Goal: Communication & Community: Answer question/provide support

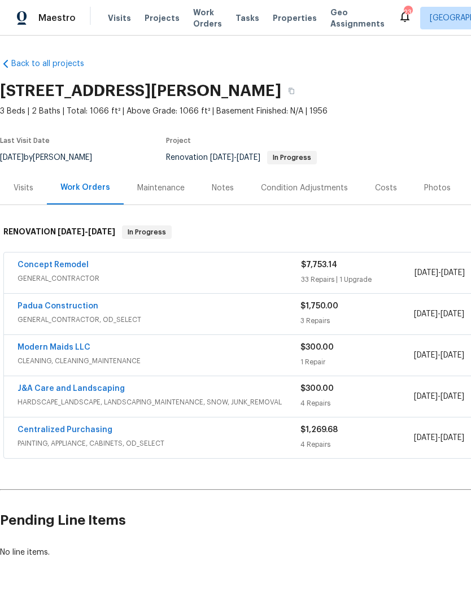
click at [47, 268] on link "Concept Remodel" at bounding box center [53, 265] width 71 height 8
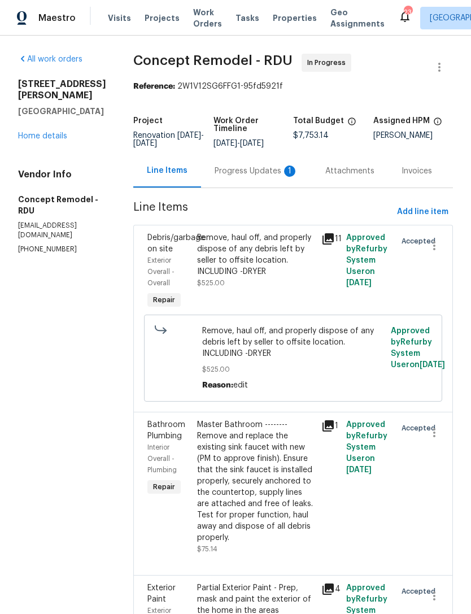
click at [242, 166] on div "Progress Updates 1" at bounding box center [257, 170] width 84 height 11
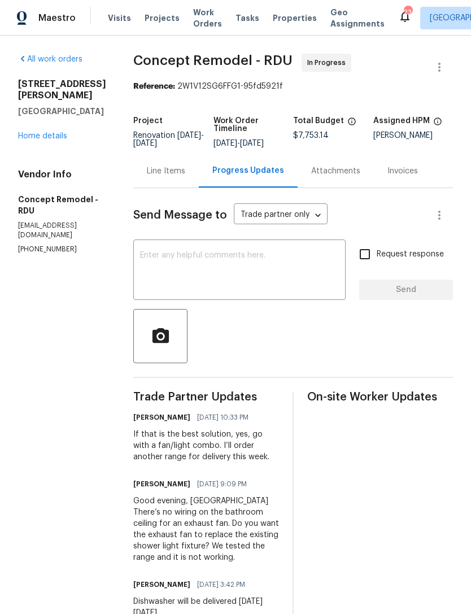
click at [195, 261] on textarea at bounding box center [239, 271] width 199 height 40
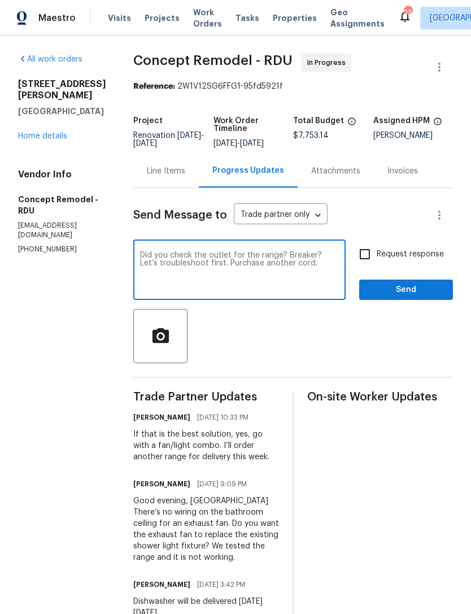
type textarea "Did you check the outlet for the range? Breaker? Let’s troubleshoot first. Purc…"
click at [365, 253] on input "Request response" at bounding box center [365, 254] width 24 height 24
checkbox input "true"
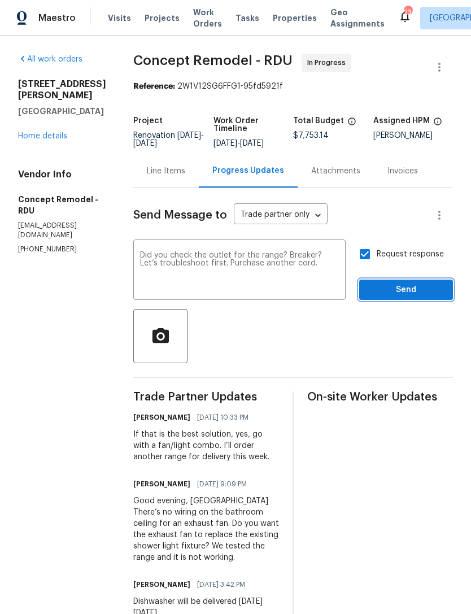
click at [414, 286] on span "Send" at bounding box center [406, 290] width 76 height 14
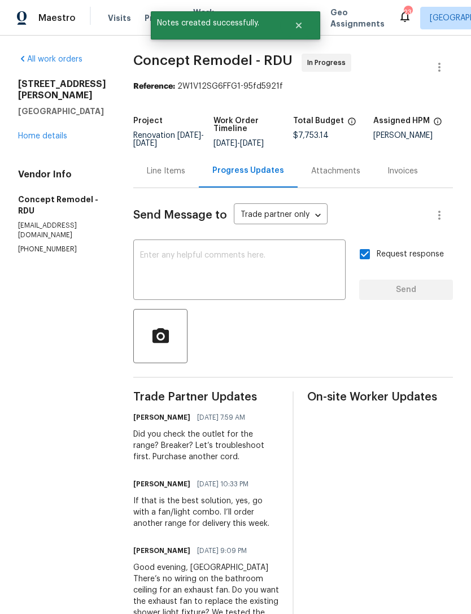
click at [40, 140] on link "Home details" at bounding box center [42, 136] width 49 height 8
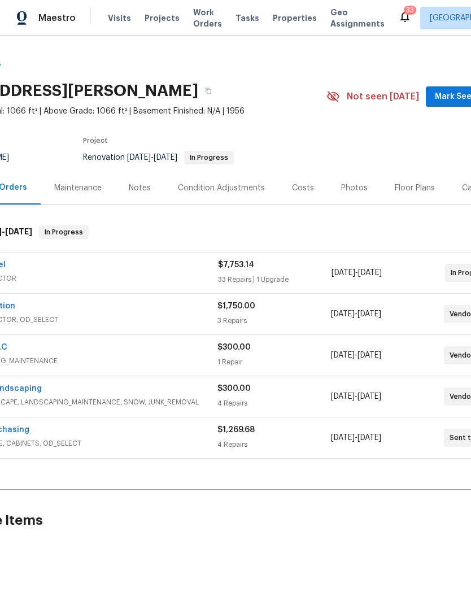
scroll to position [0, 139]
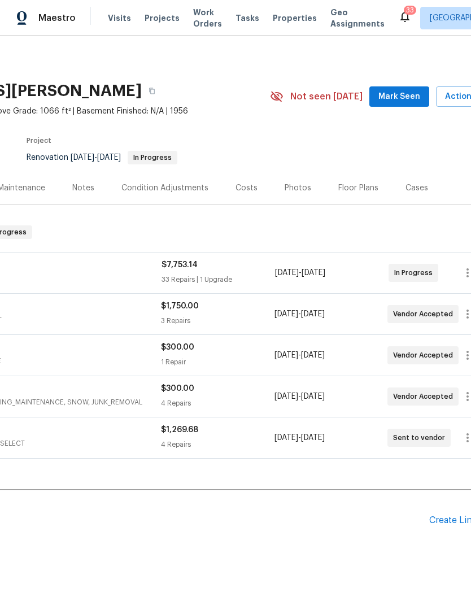
click at [402, 98] on span "Mark Seen" at bounding box center [399, 97] width 42 height 14
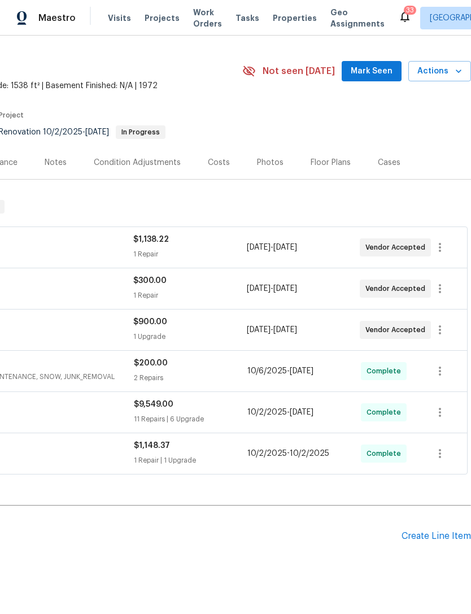
scroll to position [25, 167]
click at [378, 64] on button "Mark Seen" at bounding box center [372, 71] width 60 height 21
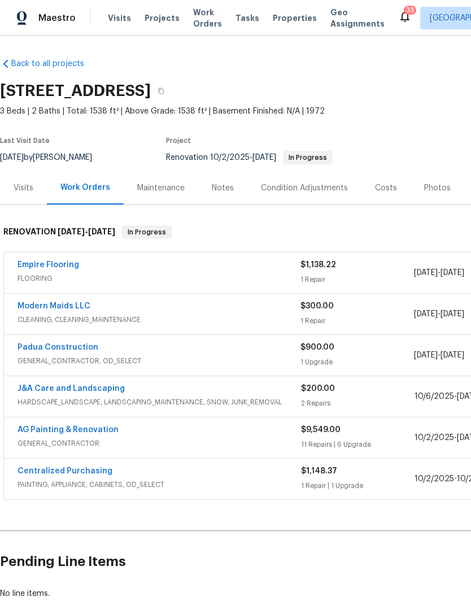
scroll to position [0, 0]
click at [55, 266] on link "Empire Flooring" at bounding box center [49, 265] width 62 height 8
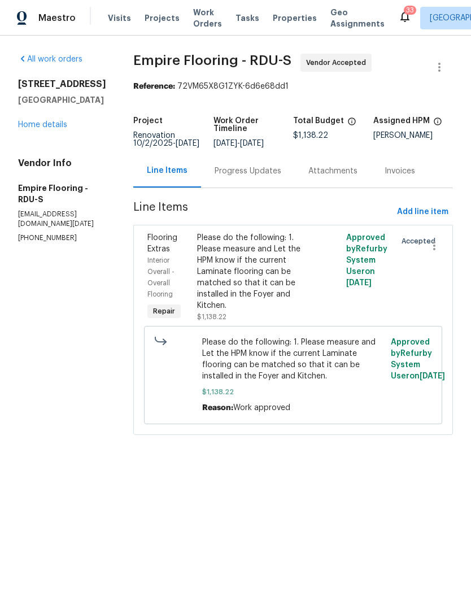
click at [256, 176] on div "Progress Updates" at bounding box center [248, 170] width 67 height 11
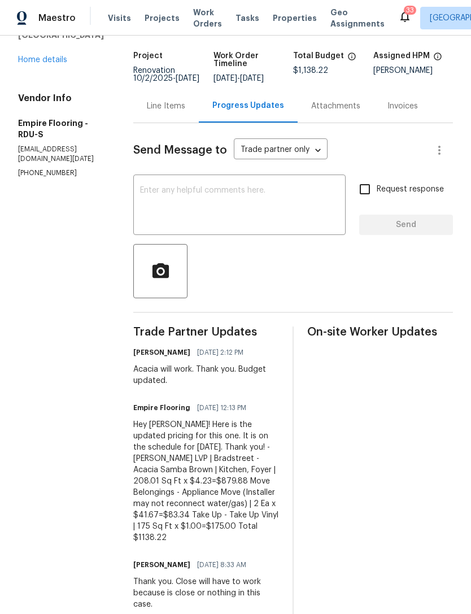
scroll to position [67, 0]
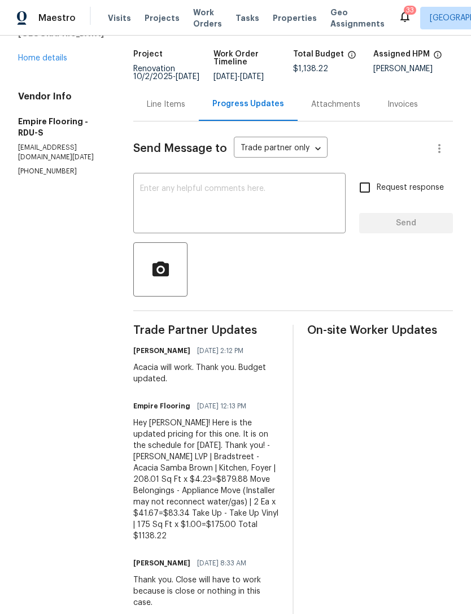
click at [236, 202] on textarea at bounding box center [239, 205] width 199 height 40
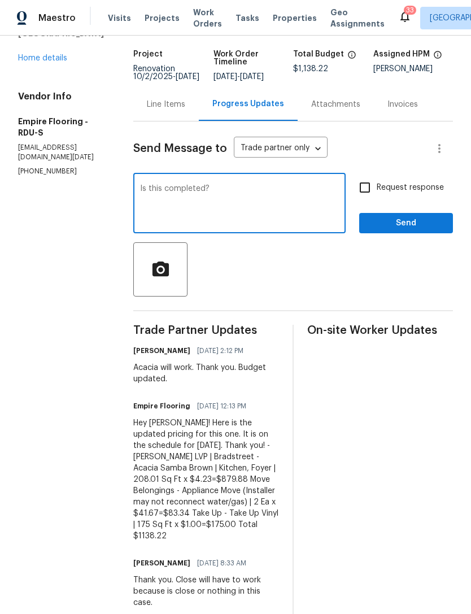
type textarea "Is this completed?"
click at [365, 198] on input "Request response" at bounding box center [365, 188] width 24 height 24
checkbox input "true"
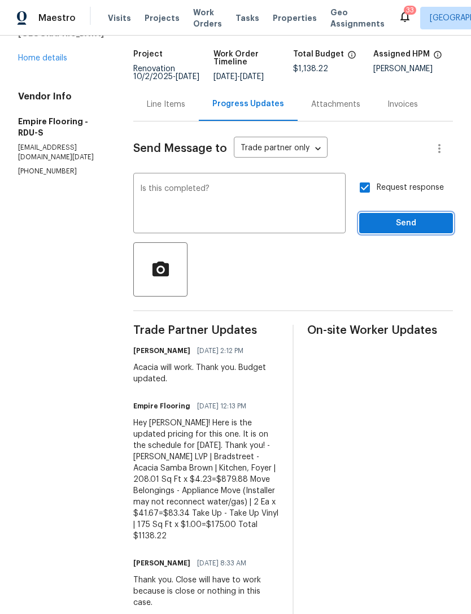
click at [419, 228] on span "Send" at bounding box center [406, 223] width 76 height 14
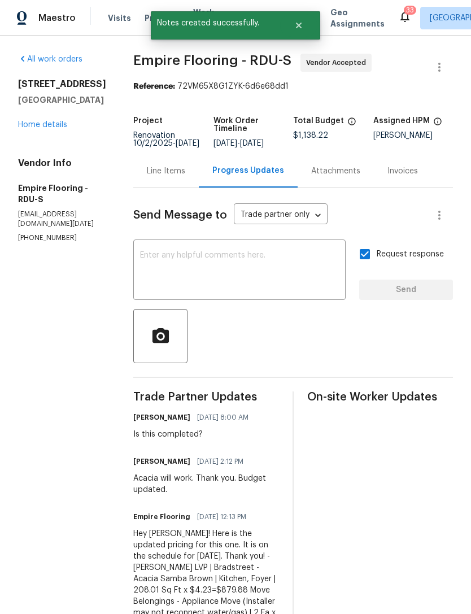
click at [62, 125] on link "Home details" at bounding box center [42, 125] width 49 height 8
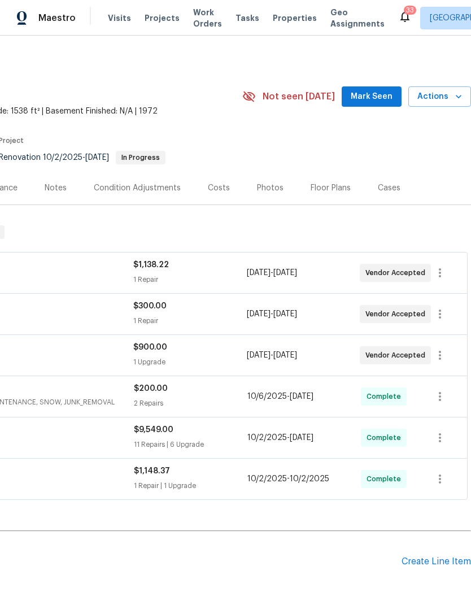
scroll to position [0, 167]
click at [380, 99] on span "Mark Seen" at bounding box center [372, 97] width 42 height 14
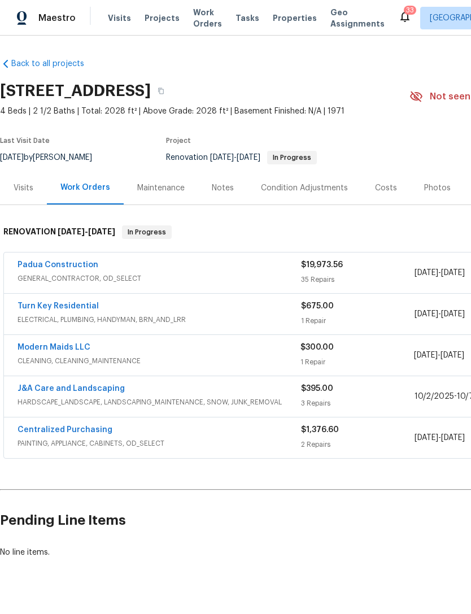
click at [73, 303] on link "Turn Key Residential" at bounding box center [58, 306] width 81 height 8
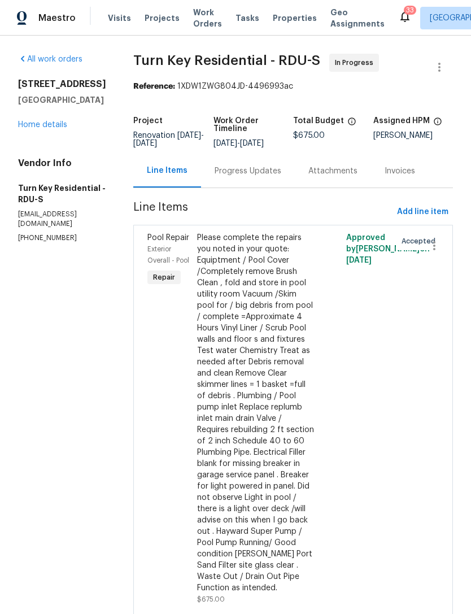
click at [281, 174] on div "Progress Updates" at bounding box center [248, 170] width 67 height 11
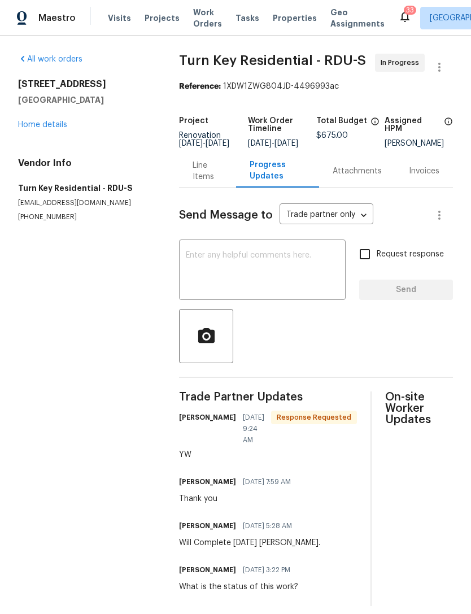
click at [295, 270] on textarea at bounding box center [262, 271] width 153 height 40
click at [258, 363] on div at bounding box center [316, 336] width 274 height 54
click at [284, 264] on textarea at bounding box center [262, 271] width 153 height 40
click at [60, 121] on link "Home details" at bounding box center [42, 125] width 49 height 8
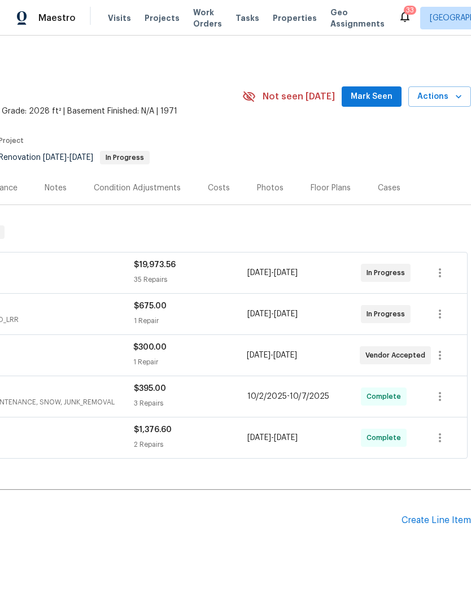
scroll to position [0, 167]
click at [391, 99] on span "Mark Seen" at bounding box center [372, 97] width 42 height 14
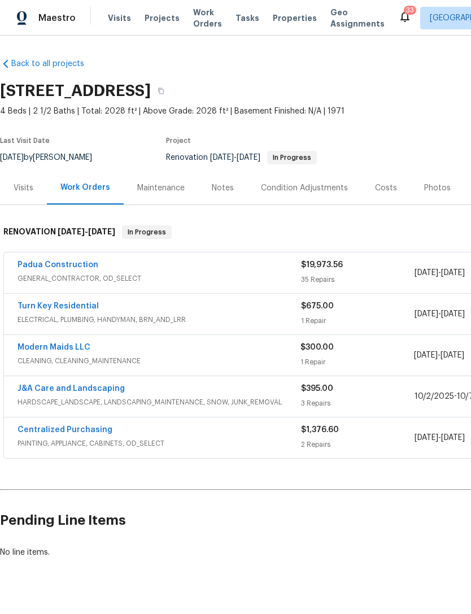
scroll to position [0, 0]
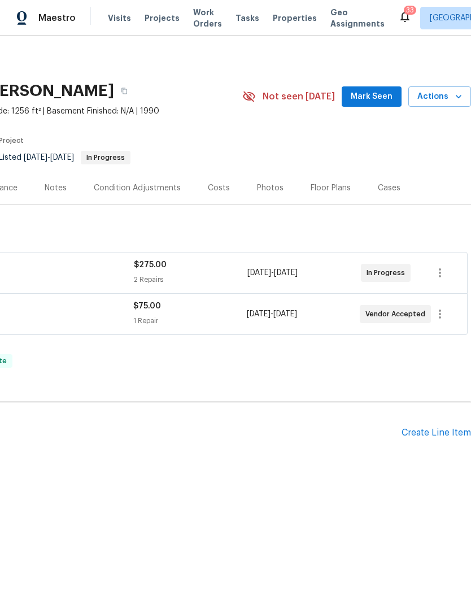
scroll to position [0, 167]
click at [381, 92] on span "Mark Seen" at bounding box center [372, 97] width 42 height 14
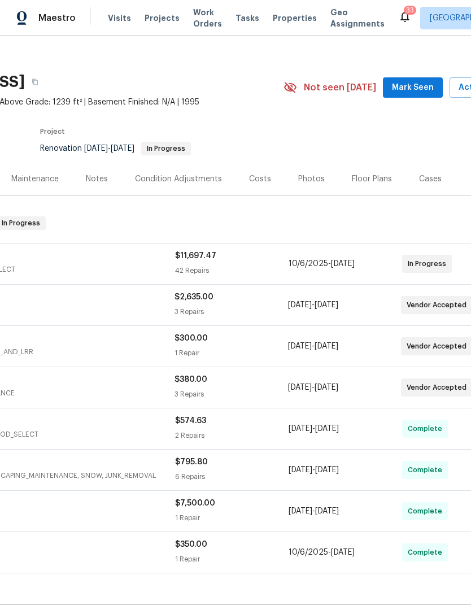
scroll to position [10, 126]
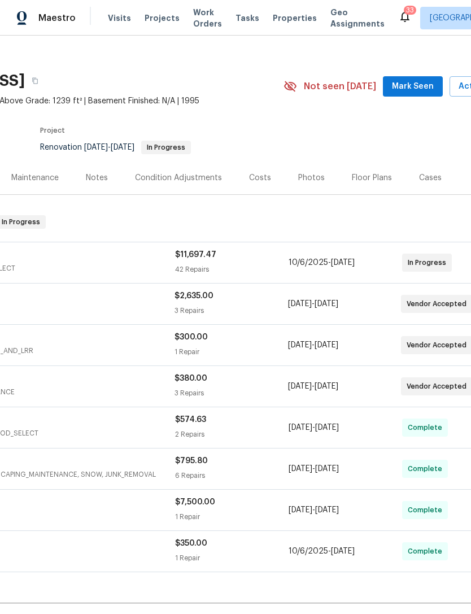
click at [416, 89] on span "Mark Seen" at bounding box center [413, 87] width 42 height 14
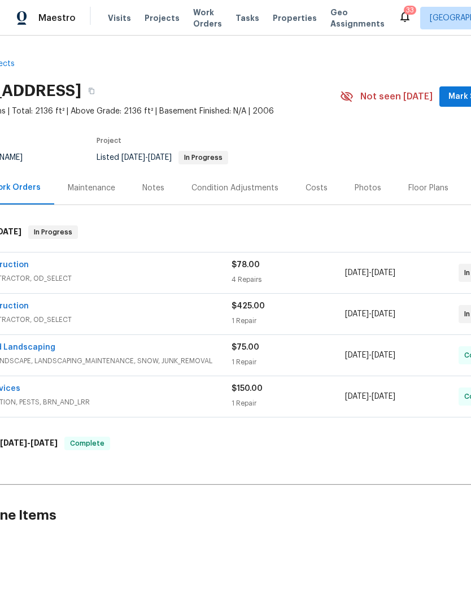
scroll to position [0, 69]
click at [458, 97] on span "Mark Seen" at bounding box center [470, 97] width 42 height 14
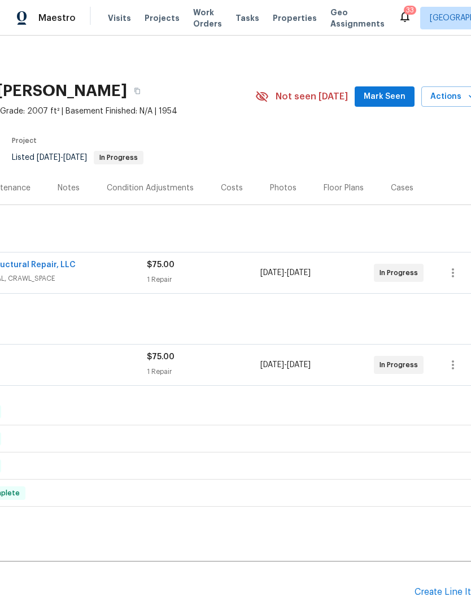
scroll to position [0, 155]
click at [397, 99] on span "Mark Seen" at bounding box center [384, 97] width 42 height 14
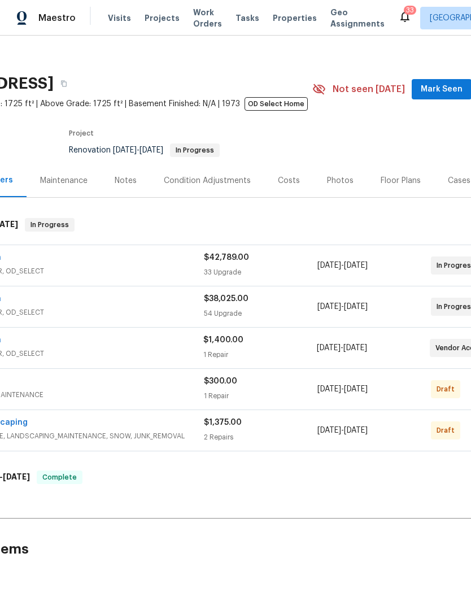
scroll to position [12, 122]
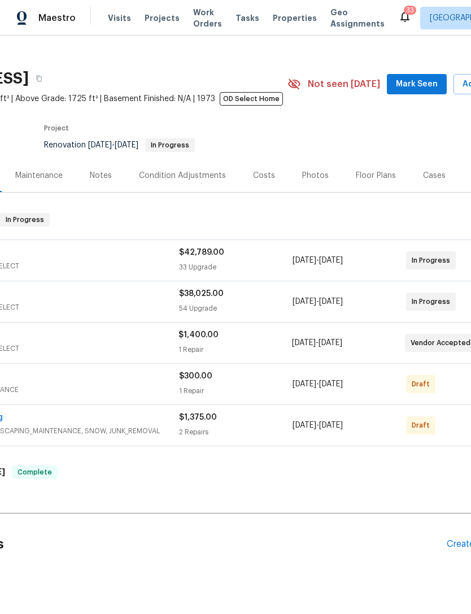
click at [409, 86] on span "Mark Seen" at bounding box center [417, 84] width 42 height 14
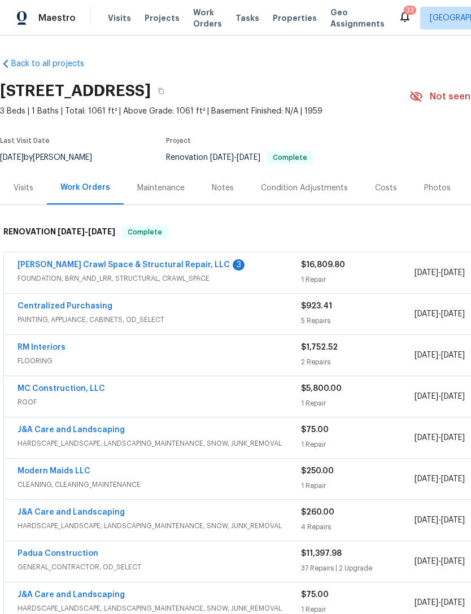
click at [185, 261] on link "Falcone Crawl Space & Structural Repair, LLC" at bounding box center [124, 265] width 212 height 8
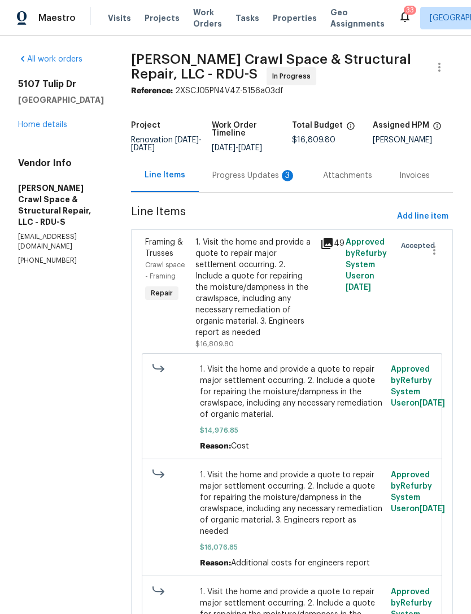
click at [264, 181] on div "Progress Updates 3" at bounding box center [254, 175] width 84 height 11
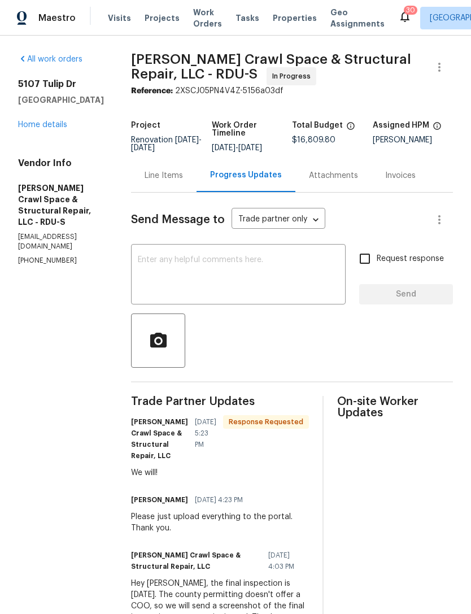
click at [60, 125] on link "Home details" at bounding box center [42, 125] width 49 height 8
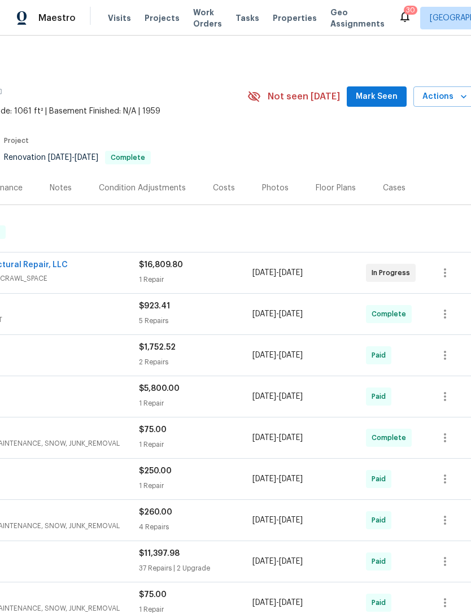
scroll to position [0, 164]
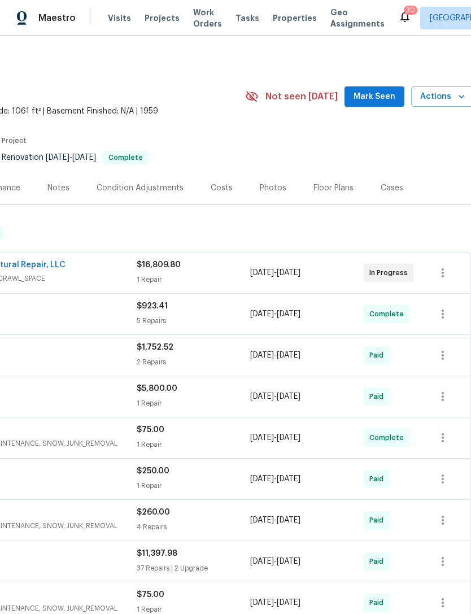
click at [370, 97] on span "Mark Seen" at bounding box center [374, 97] width 42 height 14
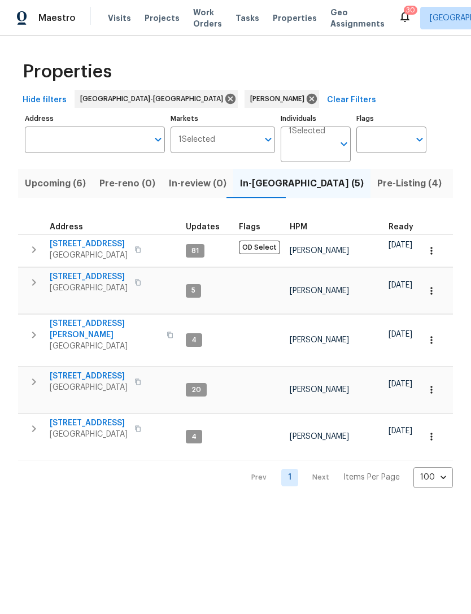
click at [70, 178] on span "Upcoming (6)" at bounding box center [55, 184] width 61 height 16
